Goal: Transaction & Acquisition: Purchase product/service

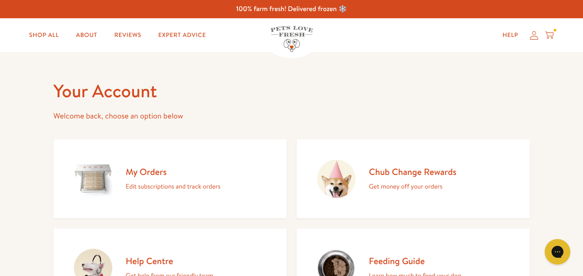
click at [552, 34] on icon at bounding box center [549, 35] width 9 height 9
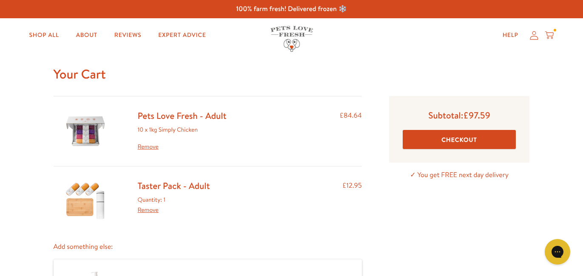
click at [175, 111] on link "Pets Love Fresh - Adult" at bounding box center [182, 116] width 89 height 12
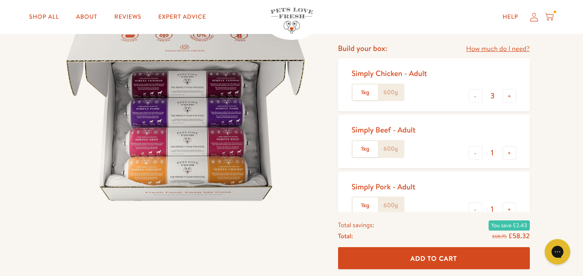
scroll to position [104, 0]
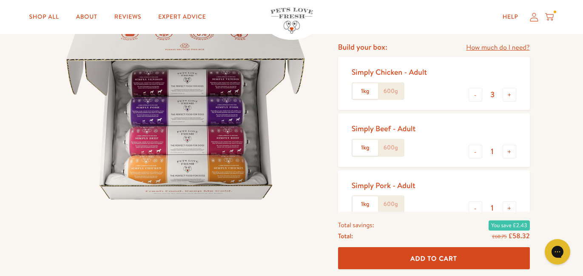
click at [551, 12] on icon at bounding box center [549, 16] width 9 height 9
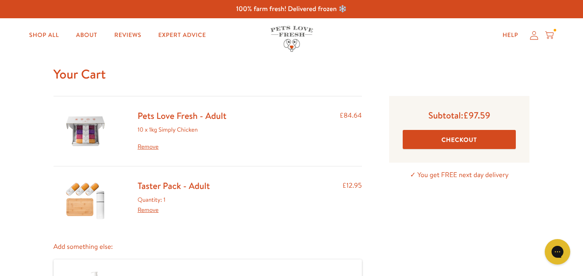
click at [148, 146] on link "Remove" at bounding box center [182, 147] width 89 height 10
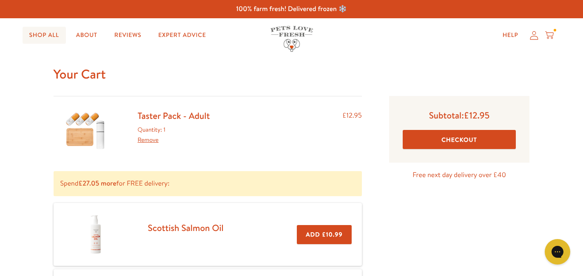
click at [48, 36] on link "Shop All" at bounding box center [44, 35] width 43 height 17
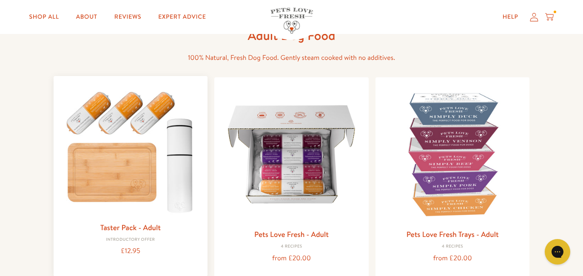
scroll to position [85, 0]
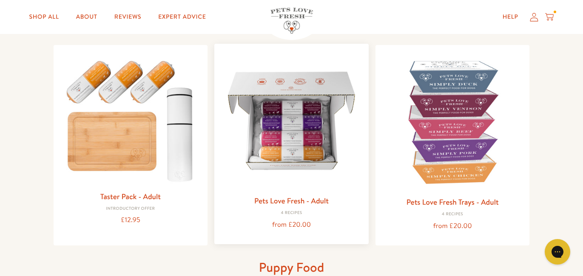
click at [261, 111] on img at bounding box center [291, 121] width 141 height 141
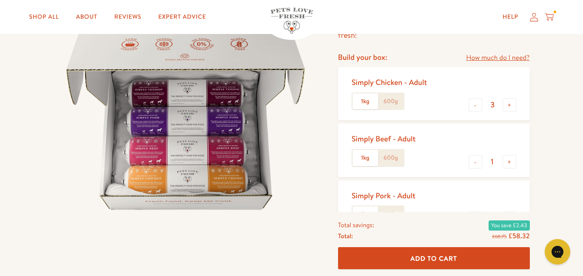
scroll to position [118, 0]
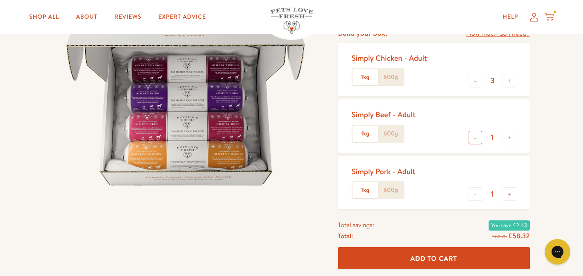
click at [476, 137] on button "-" at bounding box center [475, 138] width 14 height 14
type input "0"
click at [472, 191] on button "-" at bounding box center [475, 194] width 14 height 14
type input "0"
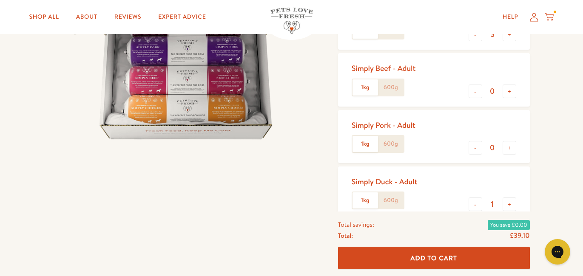
scroll to position [175, 0]
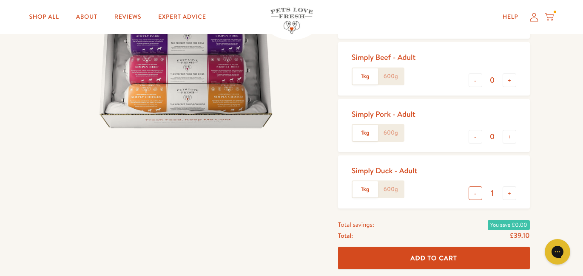
click at [472, 191] on button "-" at bounding box center [475, 194] width 14 height 14
type input "0"
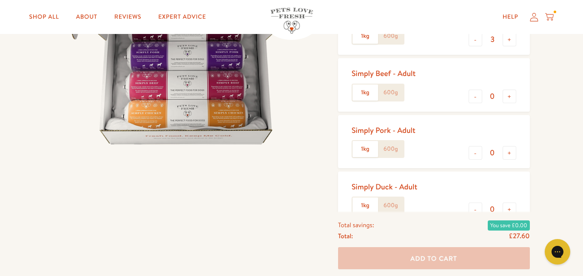
scroll to position [90, 0]
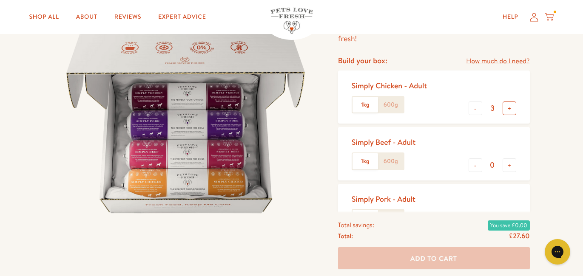
click at [509, 110] on button "+" at bounding box center [509, 109] width 14 height 14
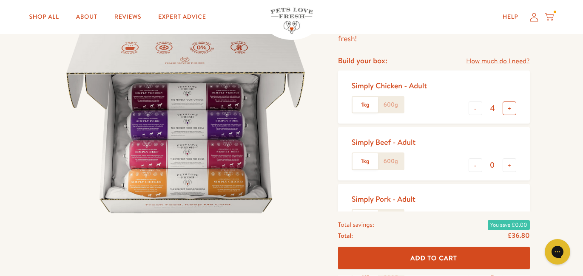
click at [510, 108] on button "+" at bounding box center [509, 109] width 14 height 14
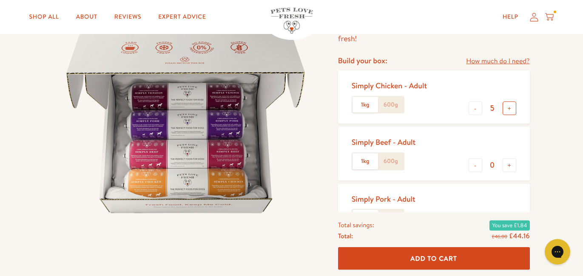
click at [509, 109] on button "+" at bounding box center [509, 109] width 14 height 14
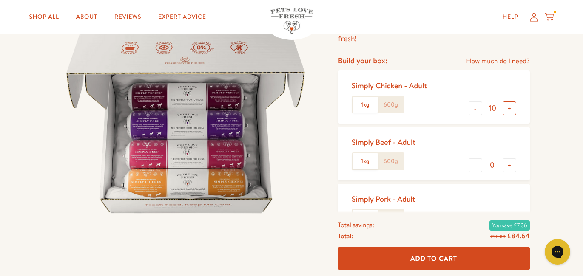
click at [509, 109] on button "+" at bounding box center [509, 109] width 14 height 14
type input "12"
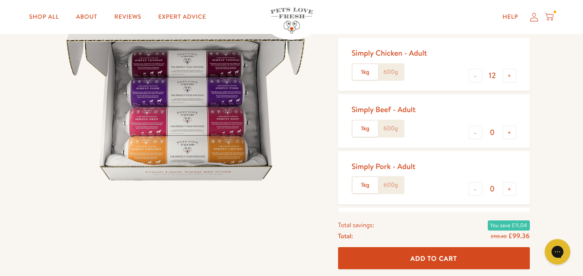
scroll to position [126, 0]
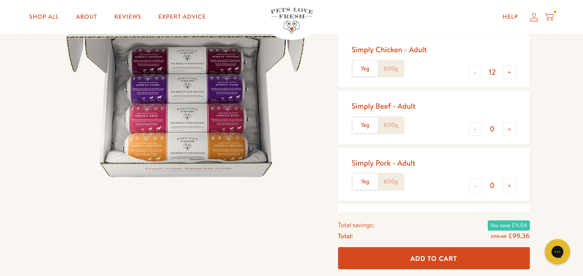
click at [455, 253] on button "Add To Cart" at bounding box center [434, 258] width 192 height 23
